Goal: Task Accomplishment & Management: Manage account settings

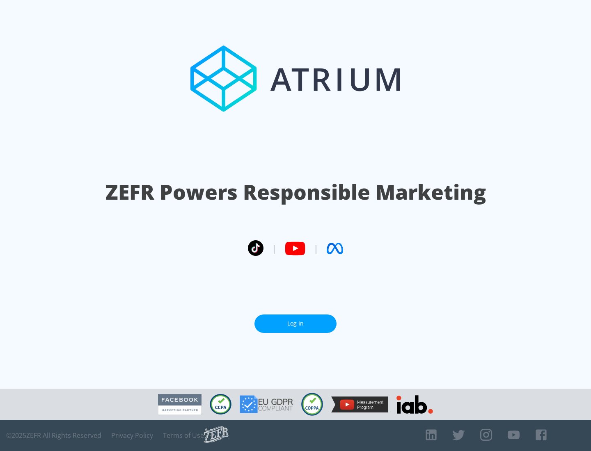
click at [296, 324] on link "Log In" at bounding box center [295, 324] width 82 height 18
